Goal: Find specific page/section: Find specific page/section

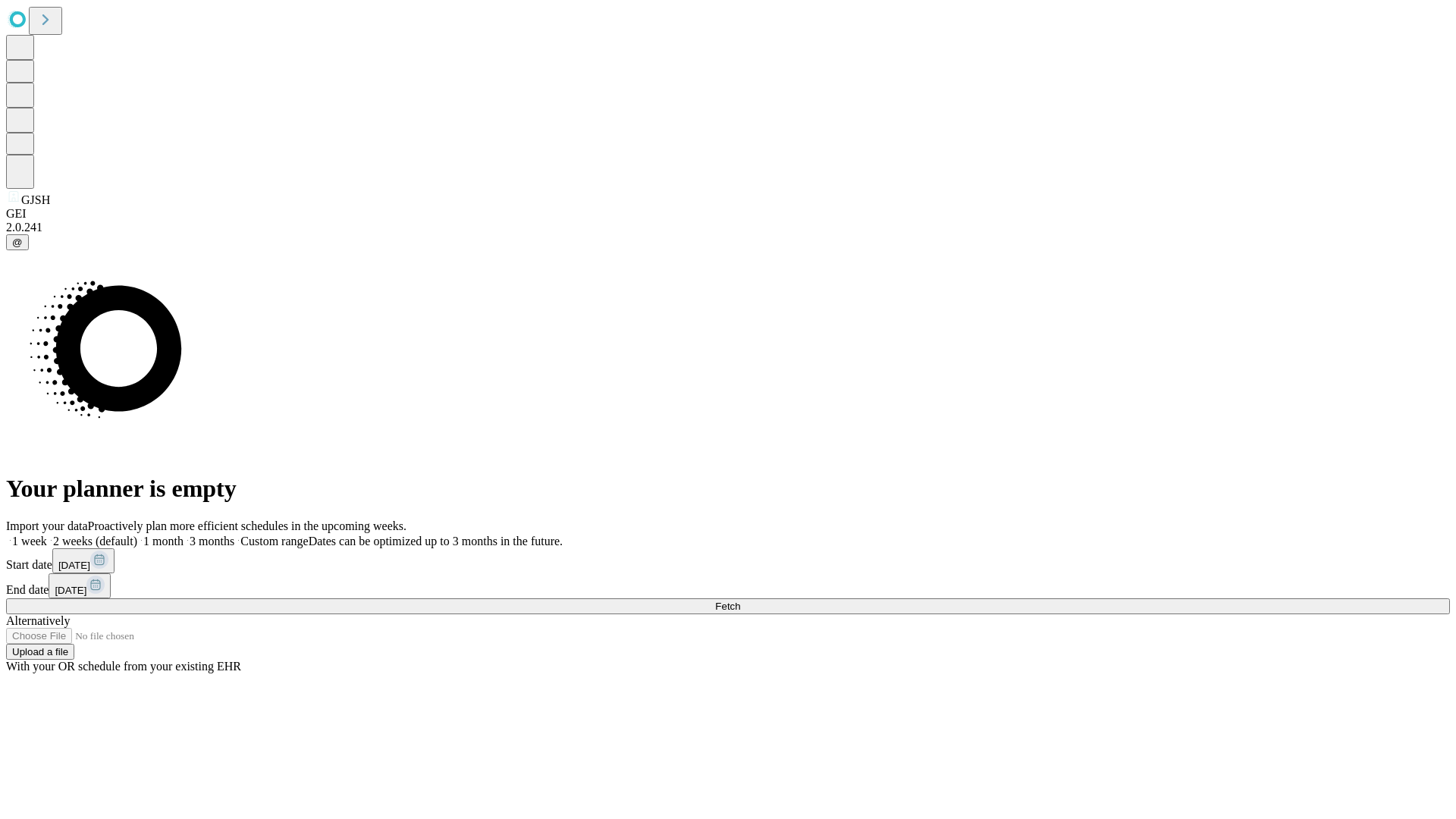
click at [741, 600] on span "Fetch" at bounding box center [728, 606] width 25 height 12
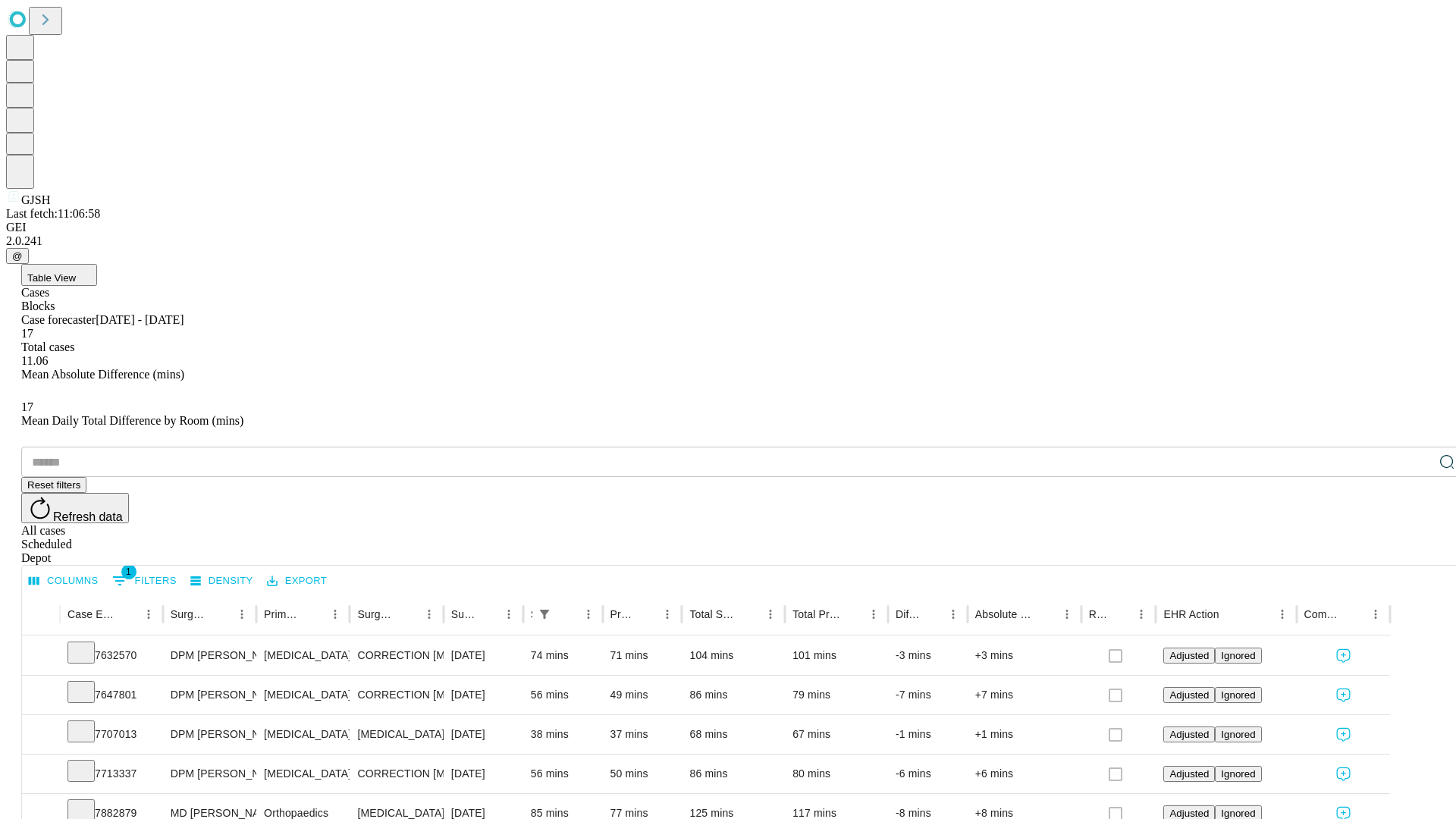
click at [76, 273] on span "Table View" at bounding box center [52, 279] width 48 height 12
